Goal: Task Accomplishment & Management: Complete application form

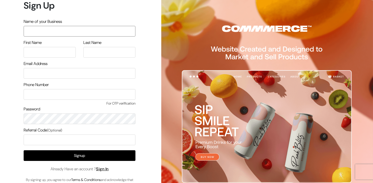
click at [50, 31] on input "text" at bounding box center [80, 31] width 112 height 11
type input "Himanshu"
type input "N"
type input "Himanshu"
type input "Nahak"
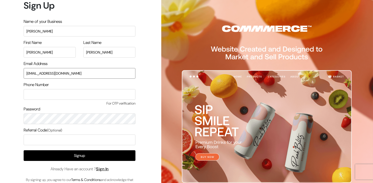
type input "rockwidhimanshu@gmail.com"
type input "9741306091"
click at [54, 138] on input "text" at bounding box center [80, 140] width 112 height 11
click at [43, 30] on input "Himanshu" at bounding box center [80, 31] width 112 height 11
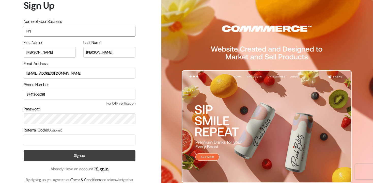
type input "HN"
click at [59, 151] on button "Signup" at bounding box center [80, 155] width 112 height 11
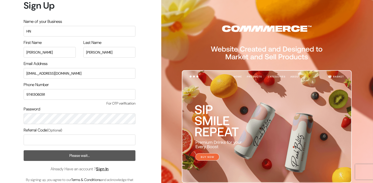
scroll to position [9, 0]
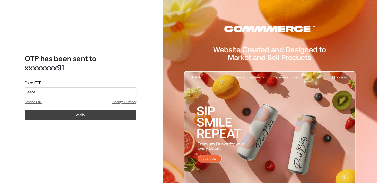
type input "5595"
click at [76, 118] on button "Verify" at bounding box center [81, 115] width 112 height 11
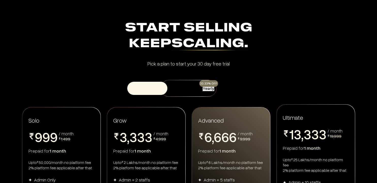
scroll to position [92, 0]
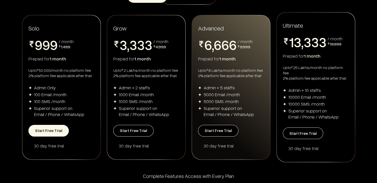
click at [55, 128] on button "Start Free Trial" at bounding box center [48, 131] width 40 height 12
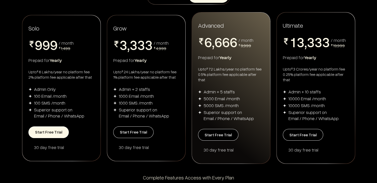
click at [57, 131] on button "Start Free Trial" at bounding box center [48, 132] width 40 height 12
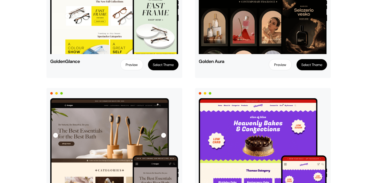
scroll to position [561, 0]
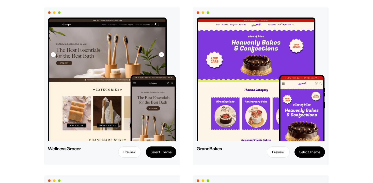
click at [164, 152] on button "Select Theme" at bounding box center [161, 152] width 30 height 11
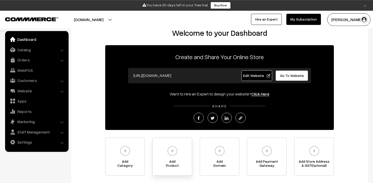
scroll to position [12, 0]
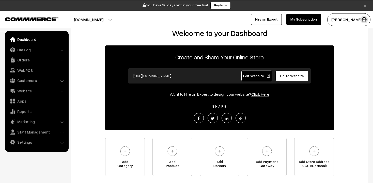
click at [291, 75] on span "Go To Website" at bounding box center [292, 76] width 24 height 4
click at [124, 153] on img at bounding box center [125, 151] width 14 height 14
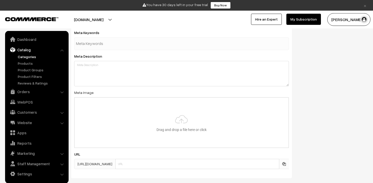
scroll to position [280, 0]
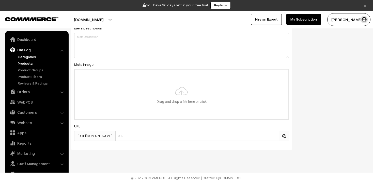
click at [32, 62] on link "Products" at bounding box center [42, 63] width 50 height 5
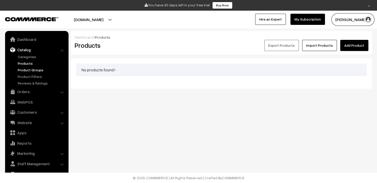
click at [30, 70] on link "Product Groups" at bounding box center [42, 69] width 50 height 5
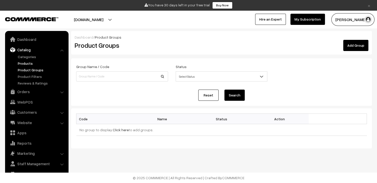
click at [27, 65] on link "Products" at bounding box center [42, 63] width 50 height 5
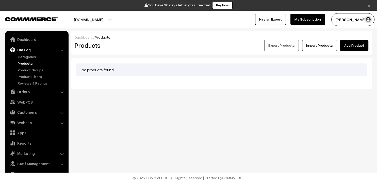
click at [314, 46] on link "Import Products" at bounding box center [319, 45] width 35 height 11
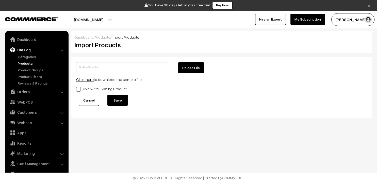
click at [89, 79] on link "Click here" at bounding box center [85, 79] width 18 height 5
